Goal: Book appointment/travel/reservation

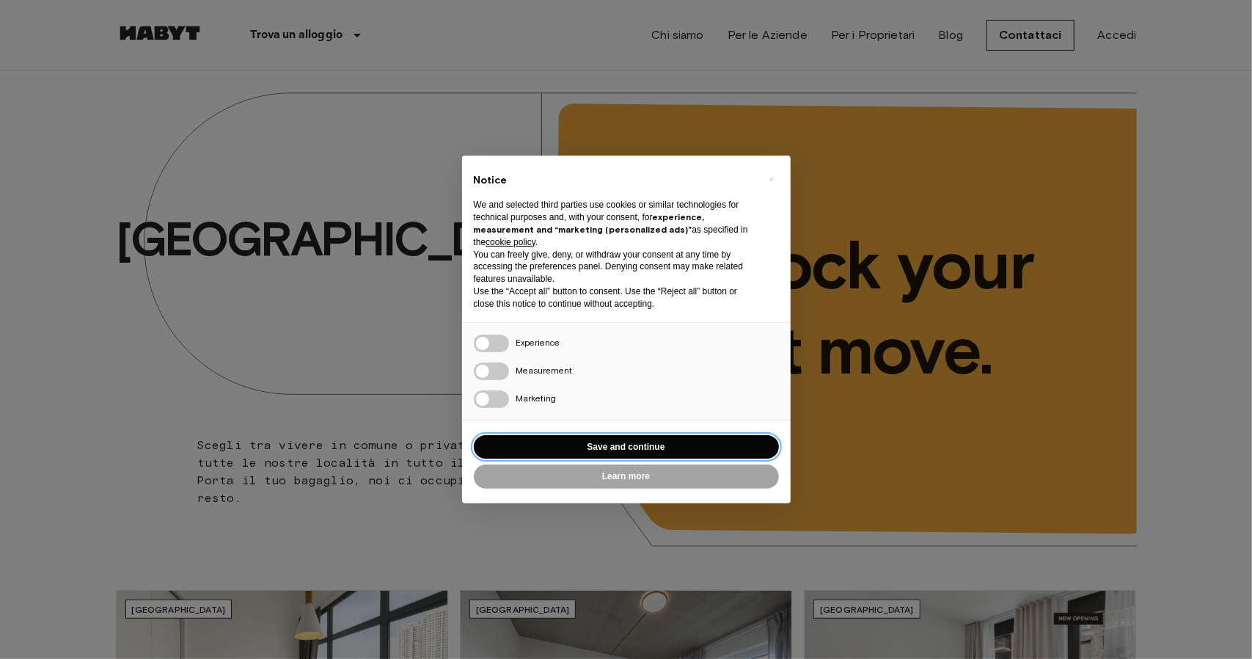
click at [574, 448] on button "Save and continue" at bounding box center [626, 447] width 305 height 24
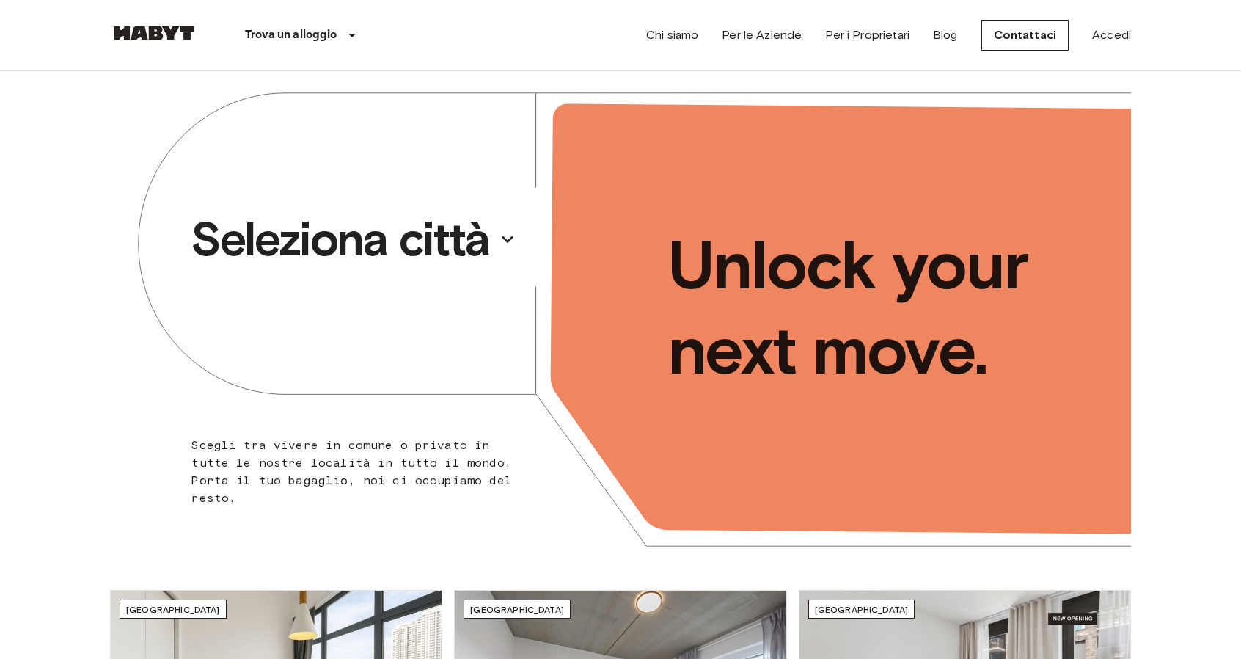
click at [422, 249] on p "Seleziona città" at bounding box center [340, 239] width 299 height 59
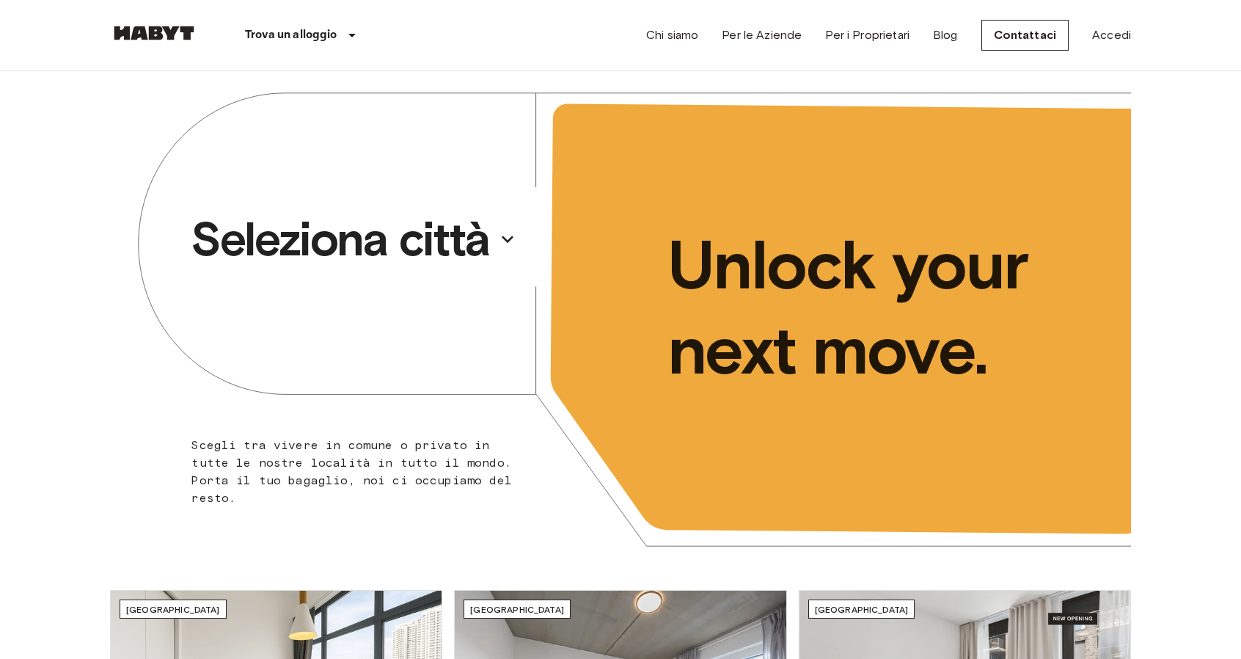
click at [356, 241] on p "Seleziona città" at bounding box center [340, 239] width 299 height 59
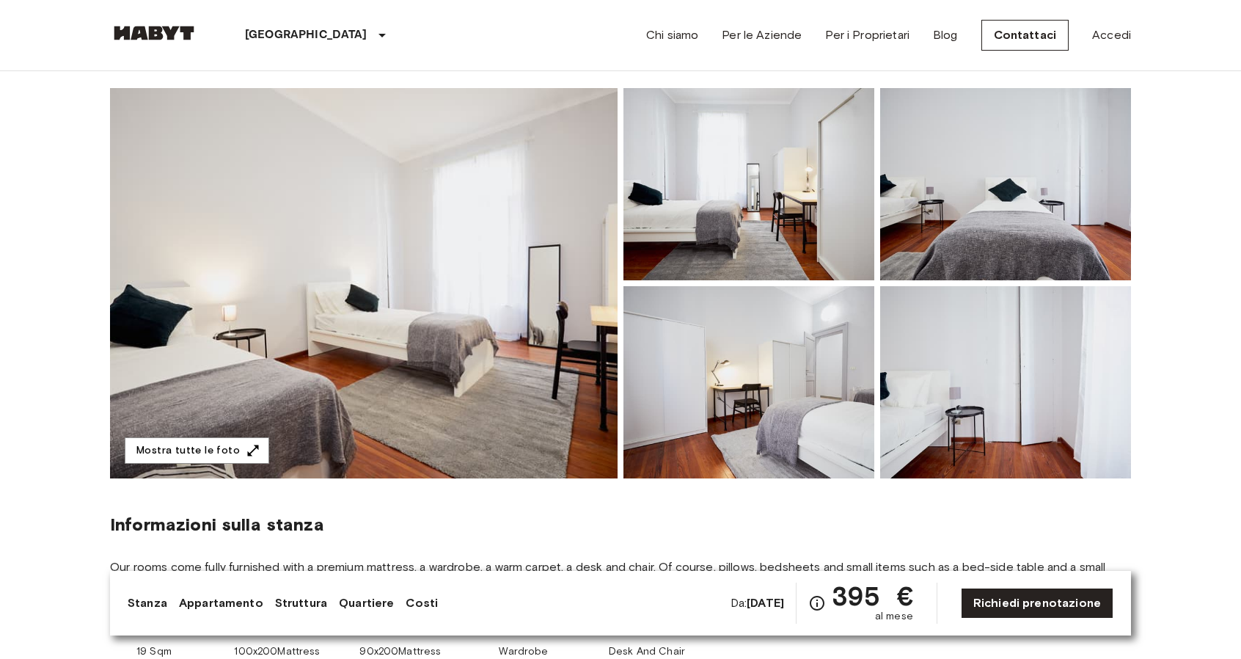
scroll to position [94, 0]
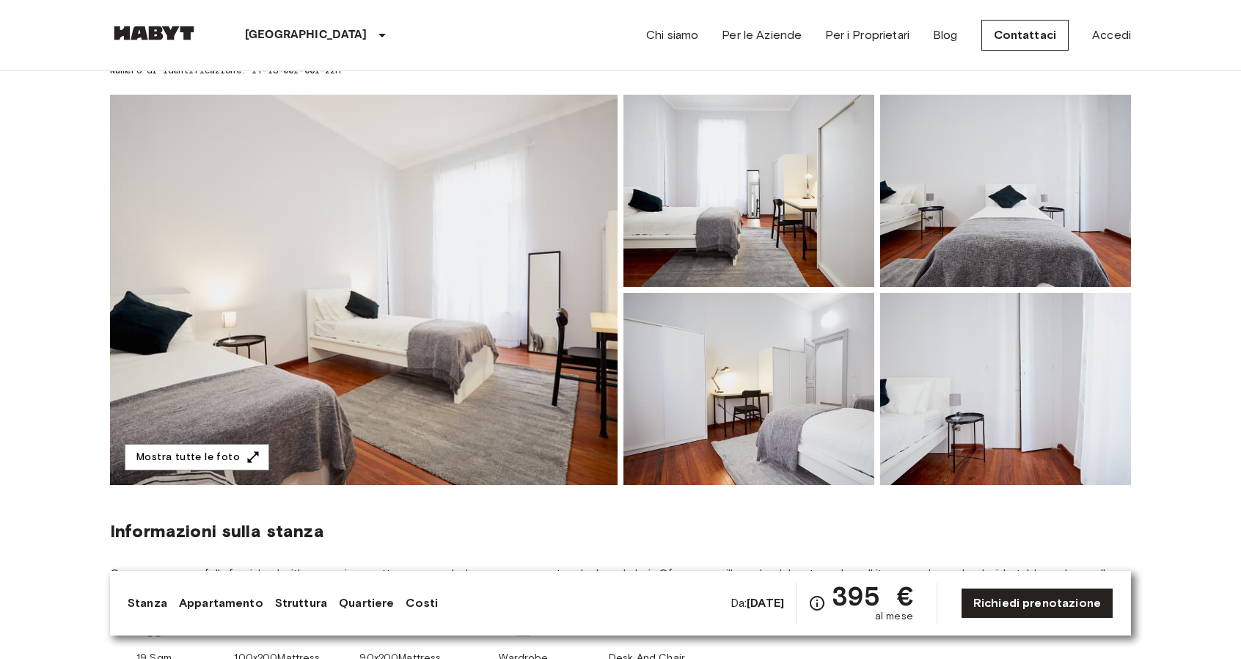
click at [345, 266] on img at bounding box center [364, 290] width 508 height 390
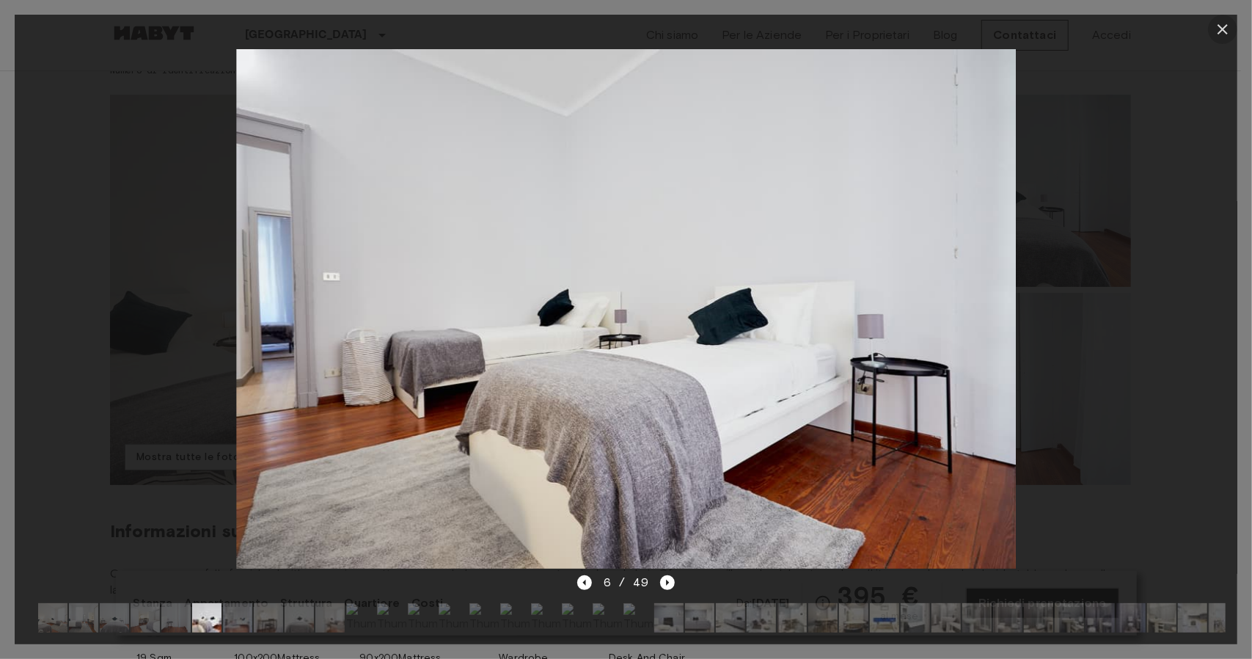
click at [1222, 31] on icon "button" at bounding box center [1223, 30] width 18 height 18
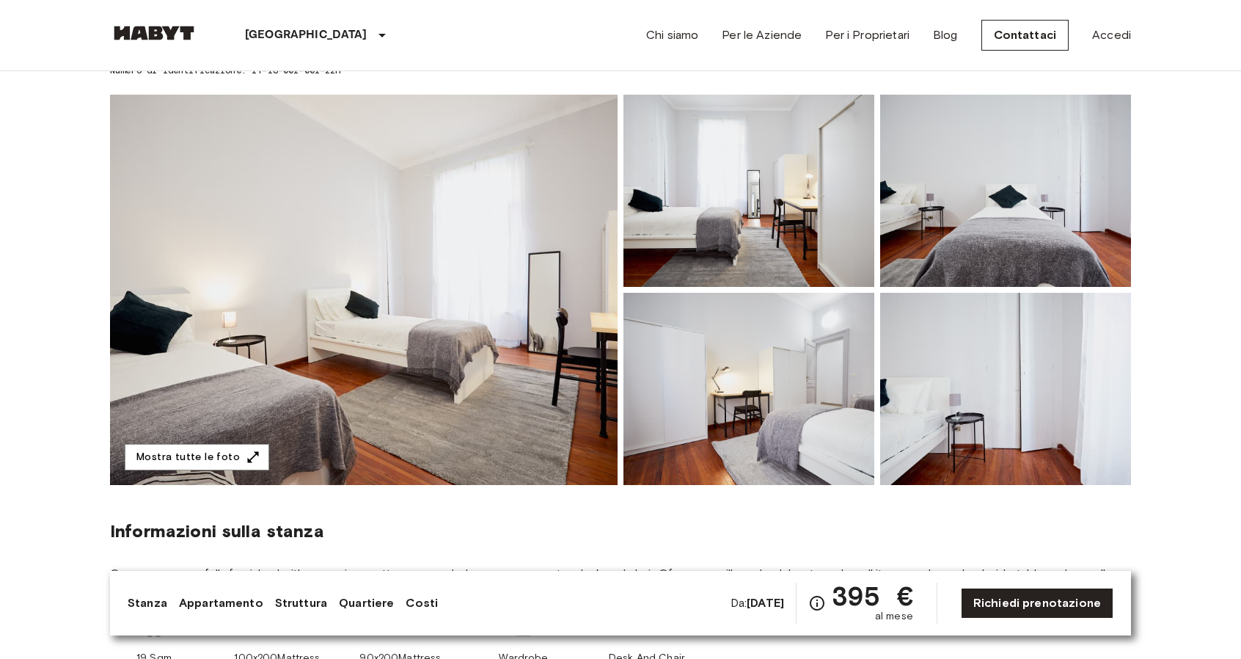
scroll to position [0, 0]
